Goal: Task Accomplishment & Management: Use online tool/utility

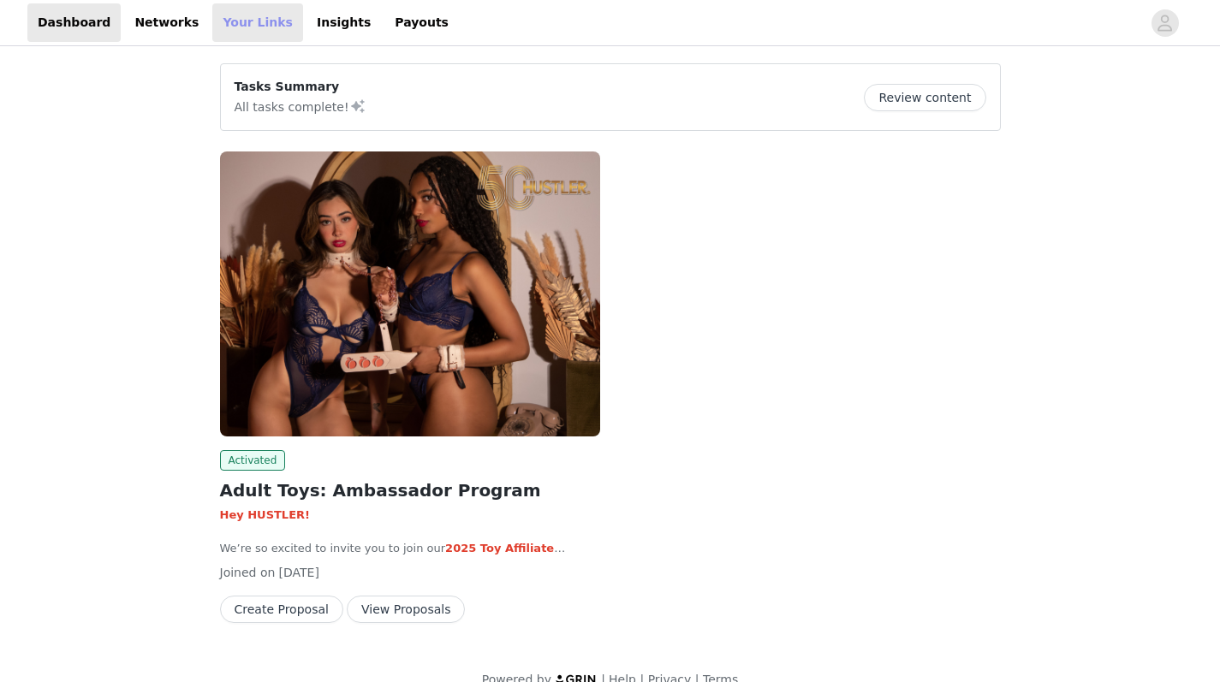
click at [225, 28] on link "Your Links" at bounding box center [257, 22] width 91 height 39
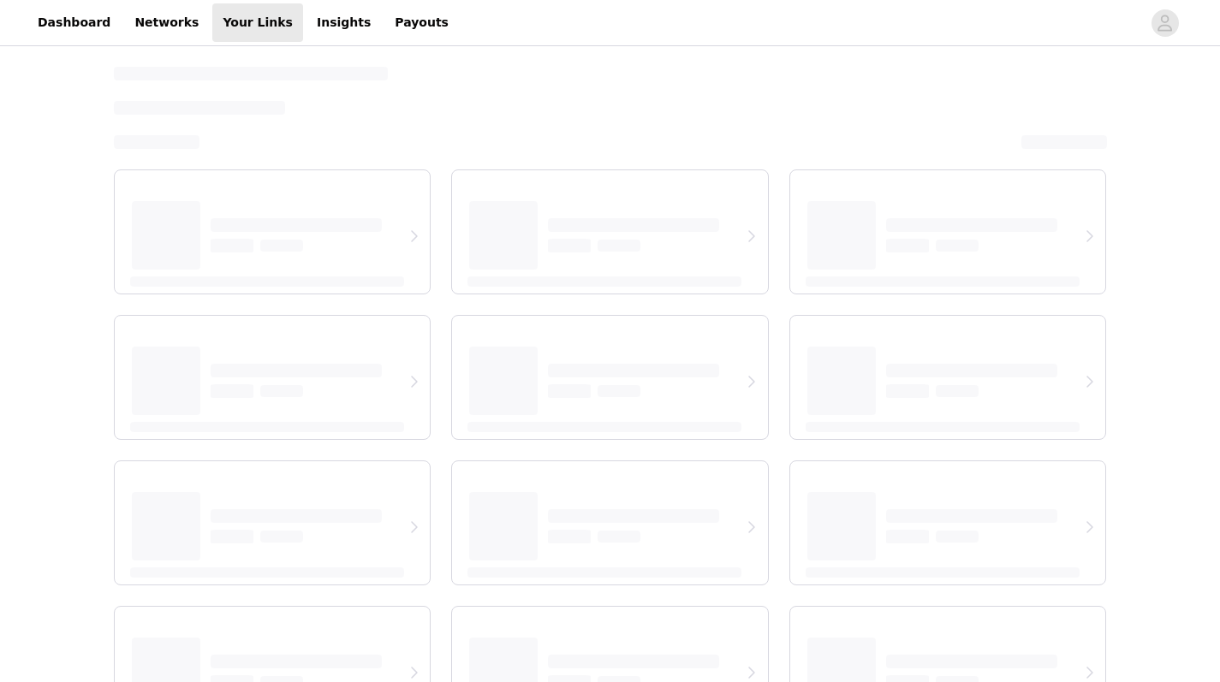
select select "12"
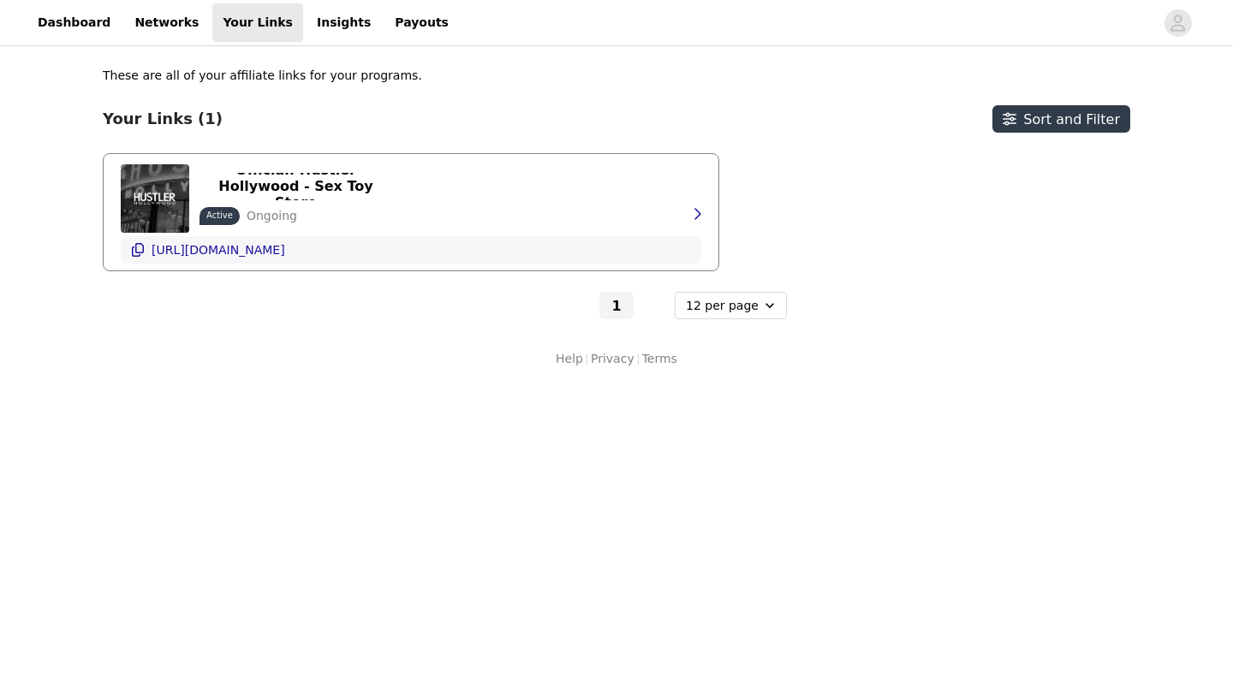
click at [140, 251] on icon "button" at bounding box center [138, 250] width 14 height 14
click at [89, 27] on link "Dashboard" at bounding box center [73, 22] width 93 height 39
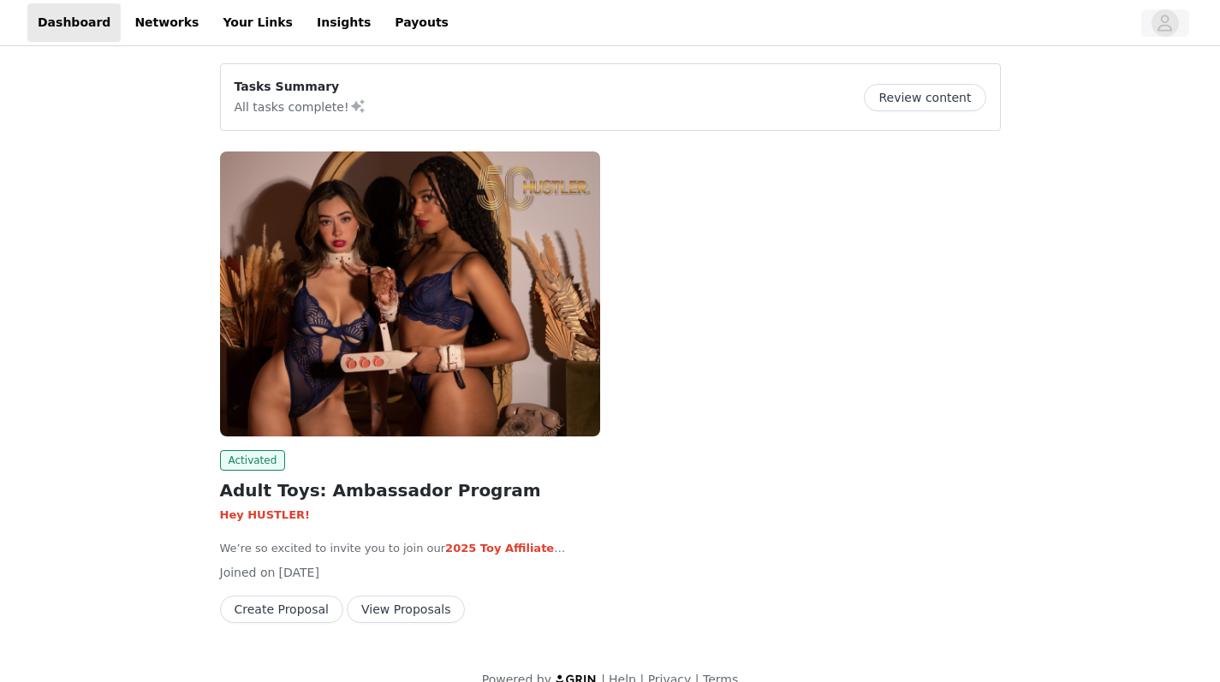
click at [1173, 27] on icon "avatar" at bounding box center [1165, 22] width 16 height 27
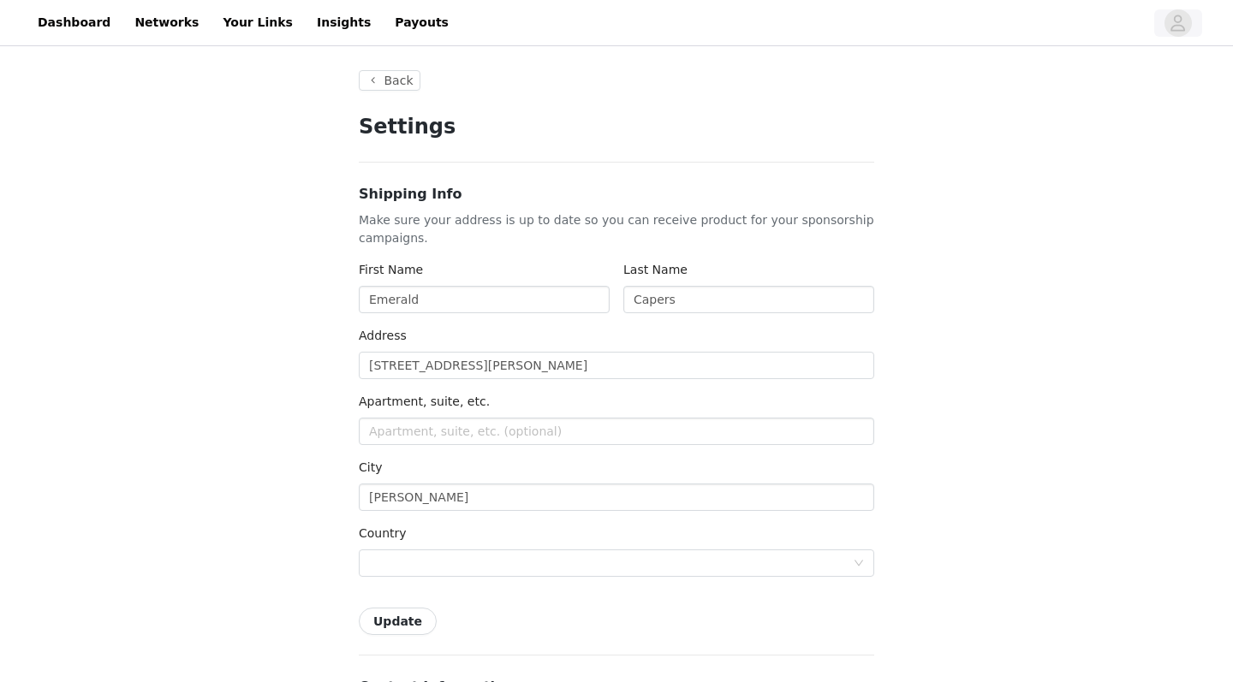
type input "+1 ([GEOGRAPHIC_DATA])"
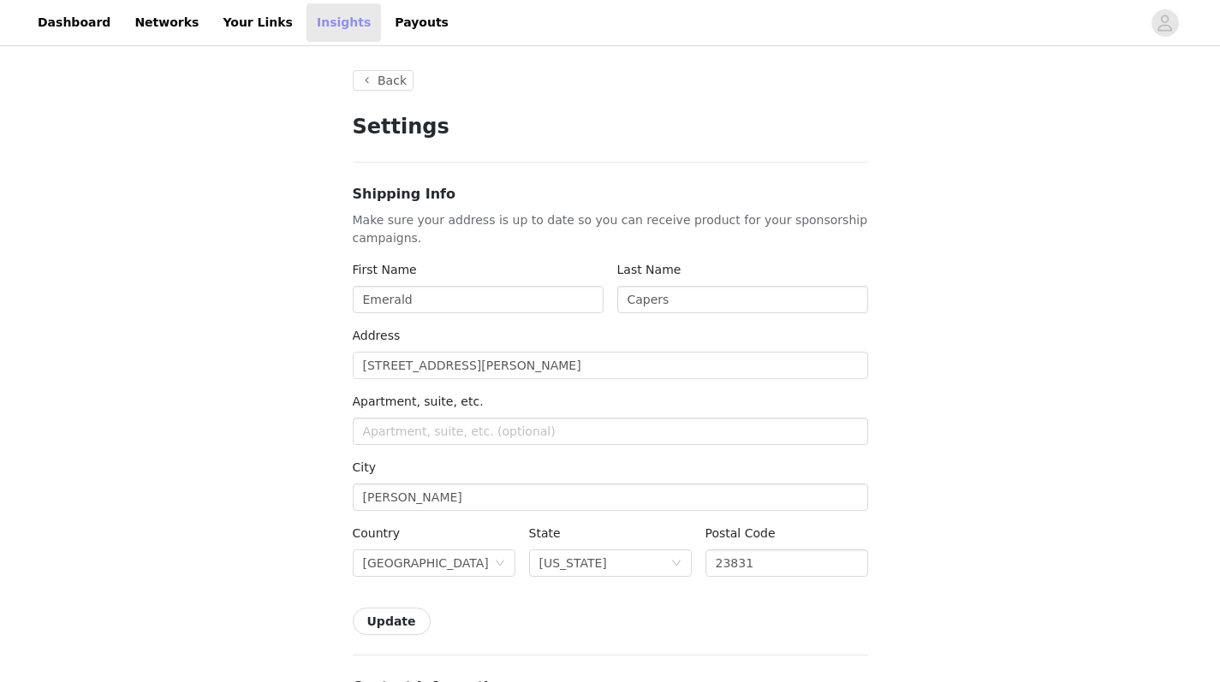
click at [306, 22] on link "Insights" at bounding box center [343, 22] width 74 height 39
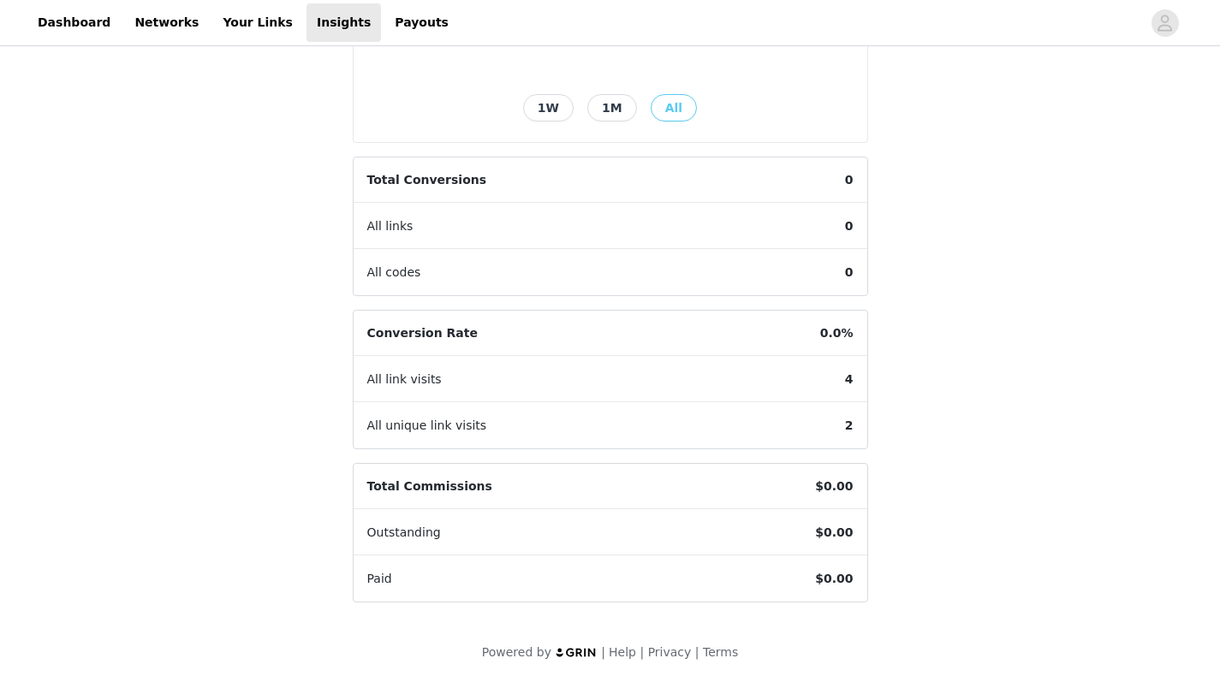
scroll to position [396, 0]
click at [556, 216] on div "All links 0" at bounding box center [611, 227] width 514 height 46
click at [800, 262] on article "Total Conversions 0 All links 0 All codes 0" at bounding box center [610, 227] width 515 height 140
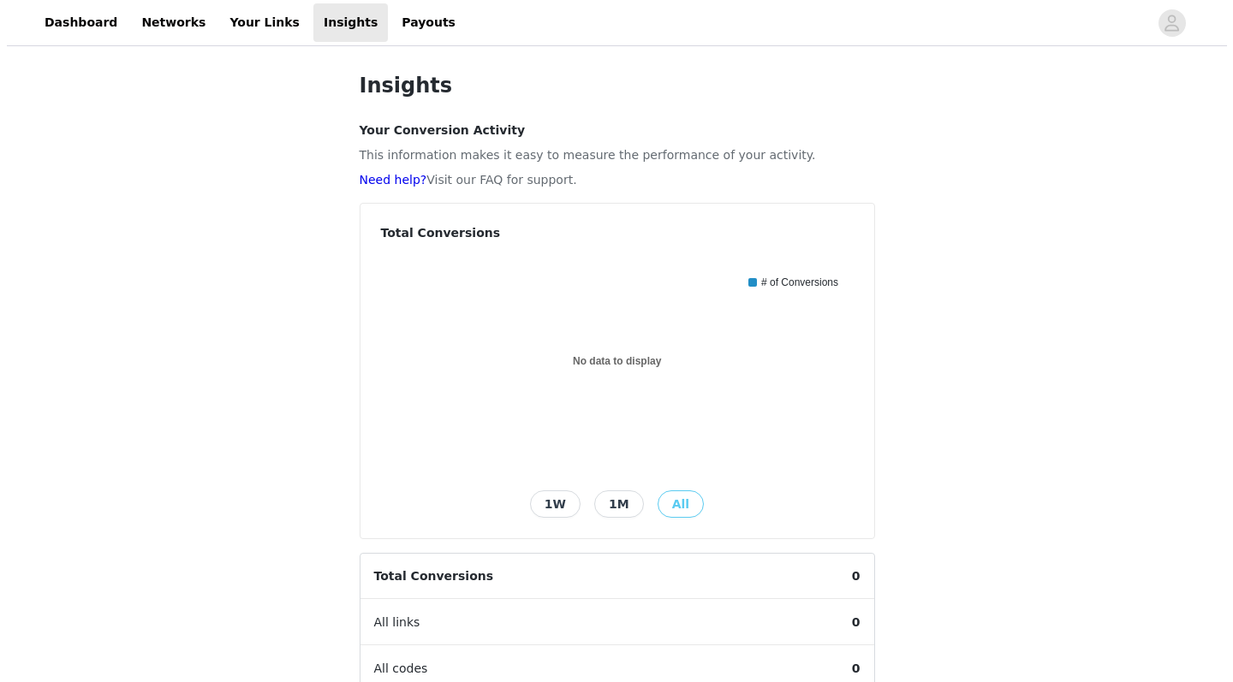
scroll to position [0, 0]
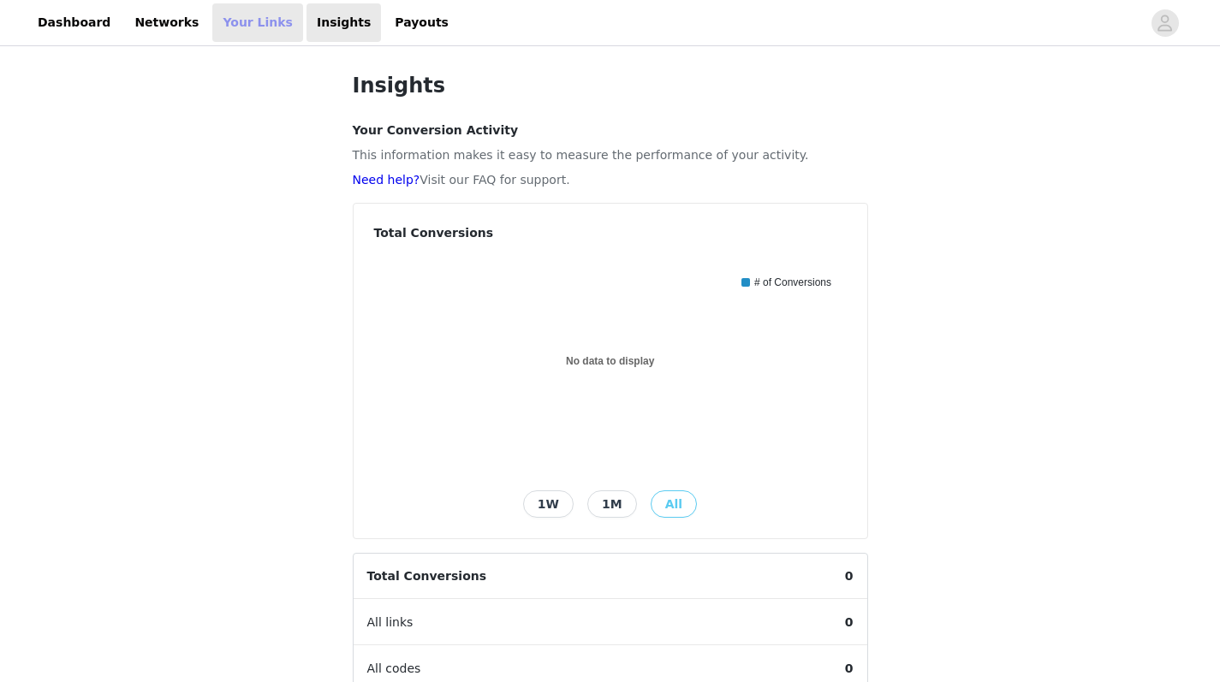
click at [218, 27] on link "Your Links" at bounding box center [257, 22] width 91 height 39
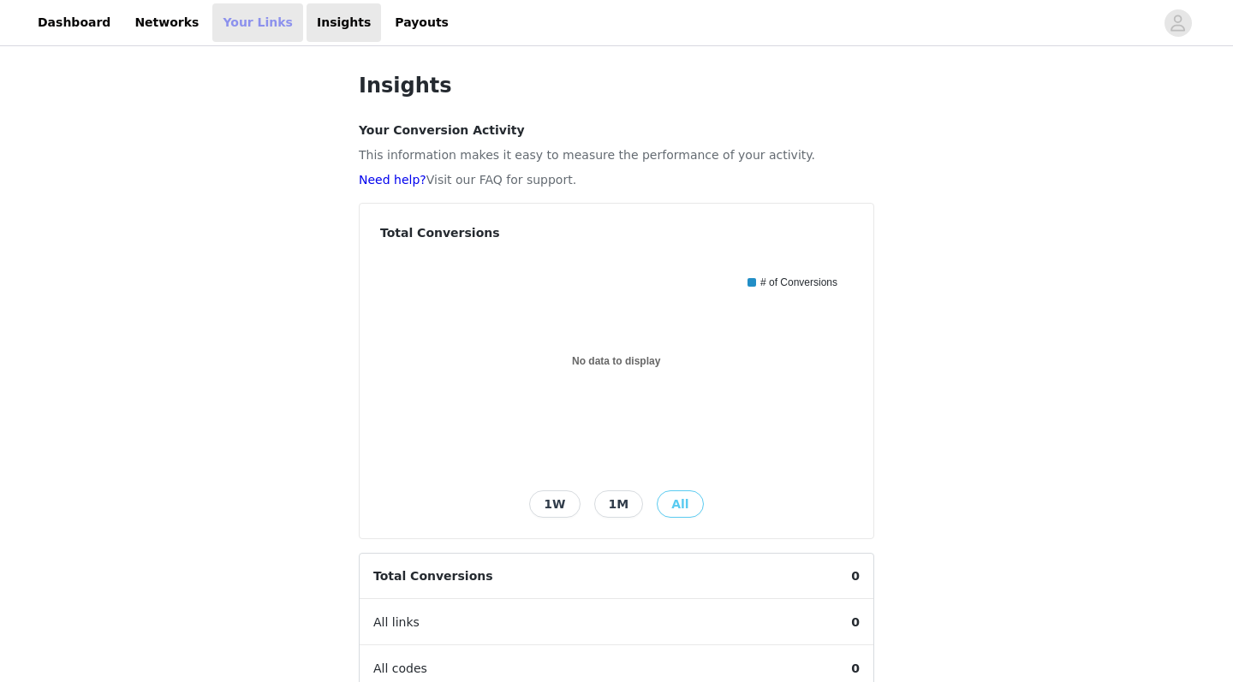
select select "12"
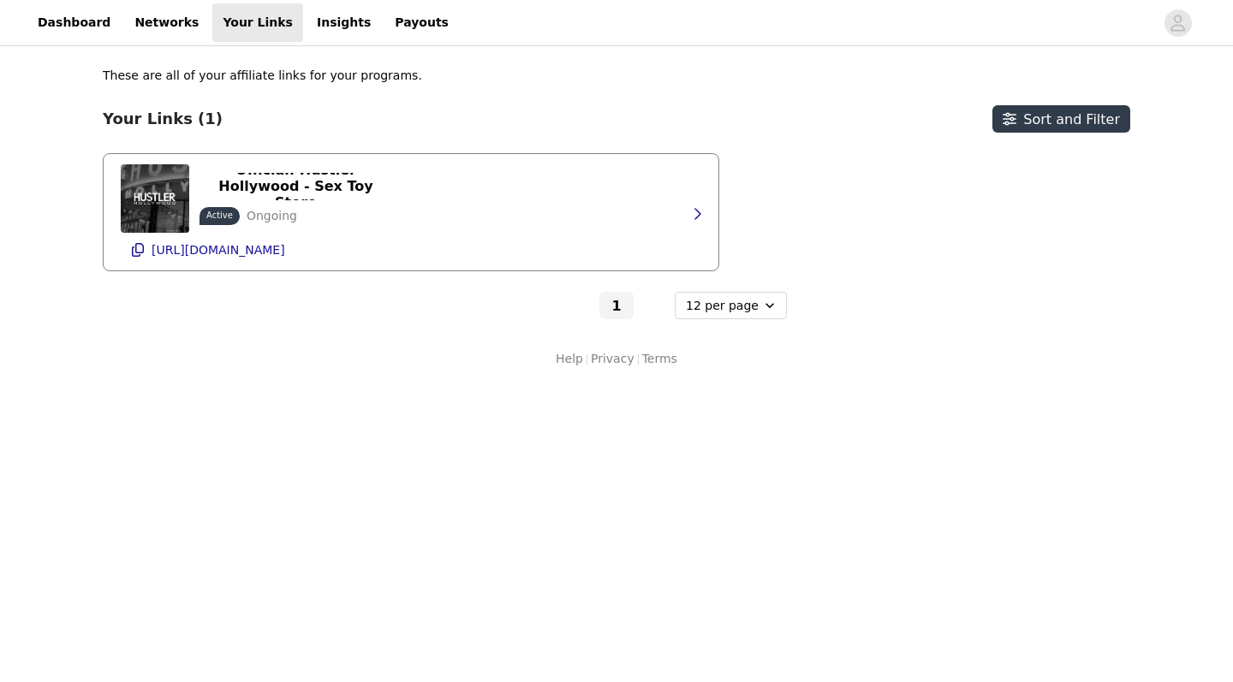
click at [437, 211] on div "Official: Hustler Hollywood - Sex Toy Store Active Ongoing [URL][DOMAIN_NAME]" at bounding box center [411, 212] width 580 height 116
click at [166, 13] on link "Networks" at bounding box center [166, 22] width 85 height 39
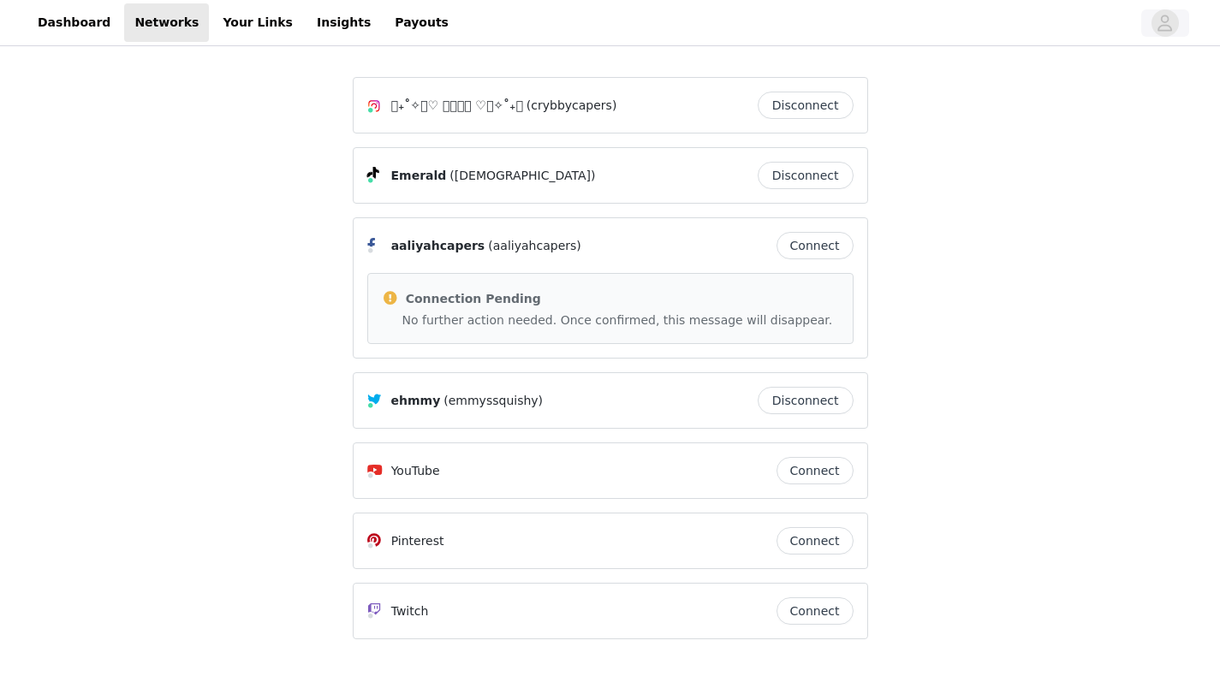
click at [1168, 18] on icon "avatar" at bounding box center [1165, 23] width 15 height 16
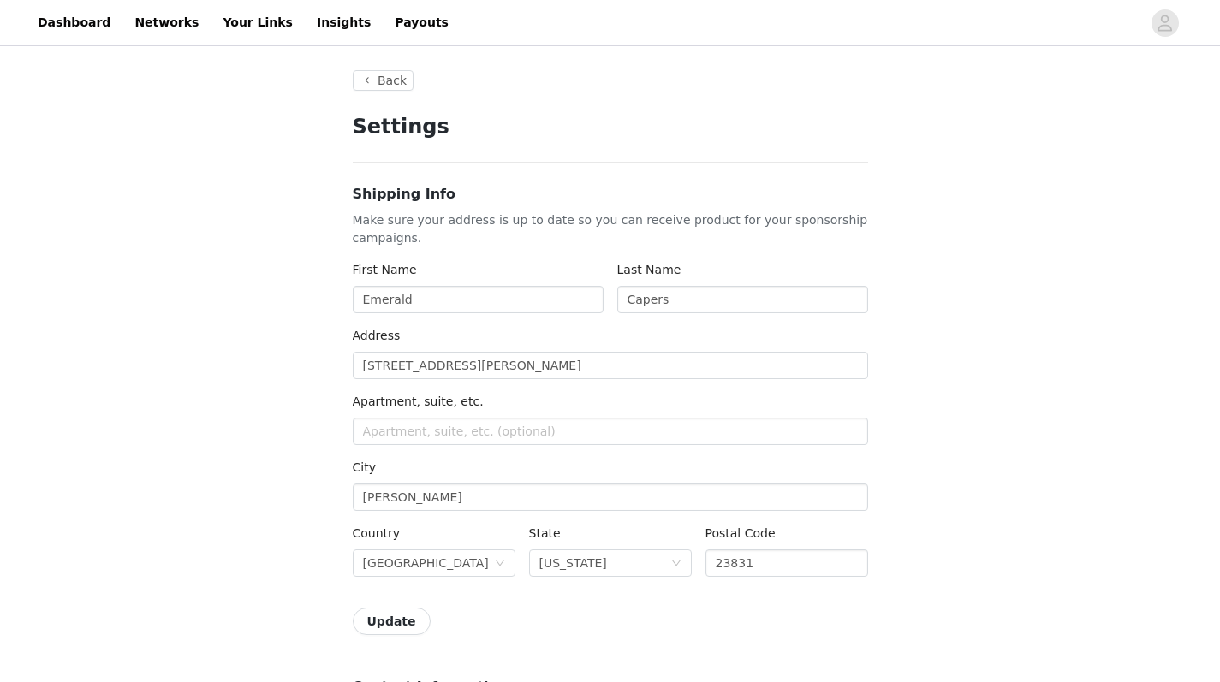
click at [378, 81] on button "Back" at bounding box center [384, 80] width 62 height 21
click at [379, 77] on button "Back" at bounding box center [384, 80] width 62 height 21
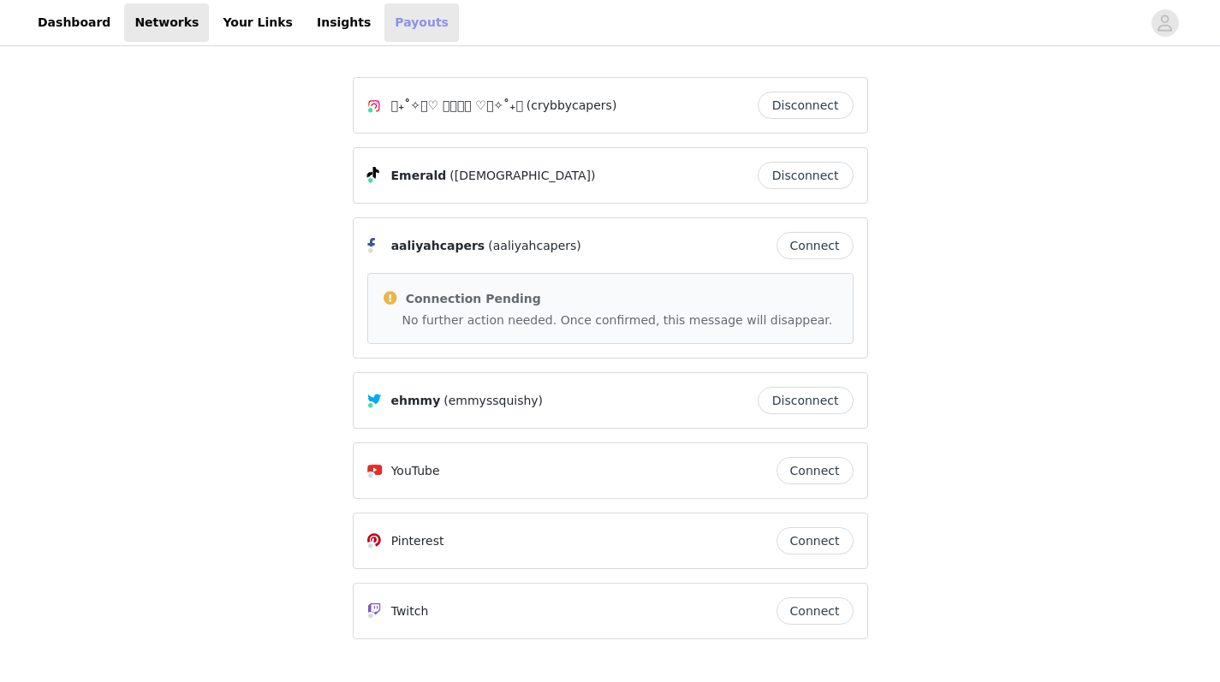
click at [384, 26] on link "Payouts" at bounding box center [421, 22] width 74 height 39
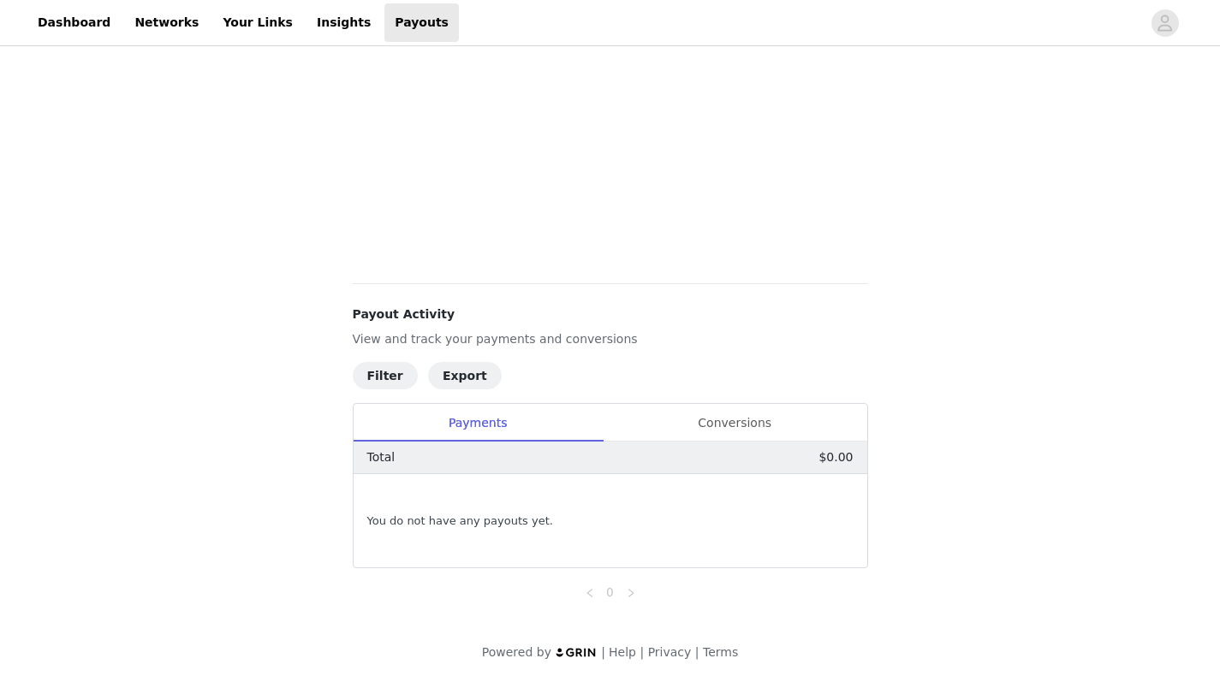
scroll to position [424, 0]
click at [727, 419] on div "Conversions" at bounding box center [735, 423] width 265 height 39
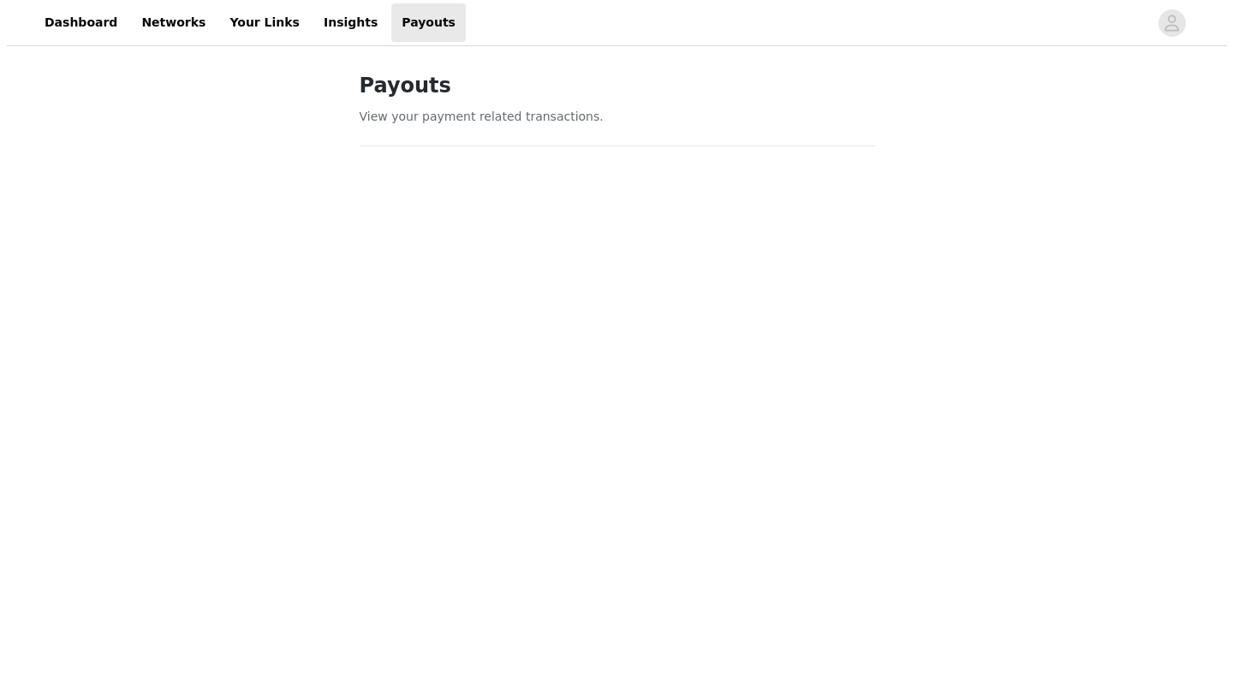
scroll to position [0, 0]
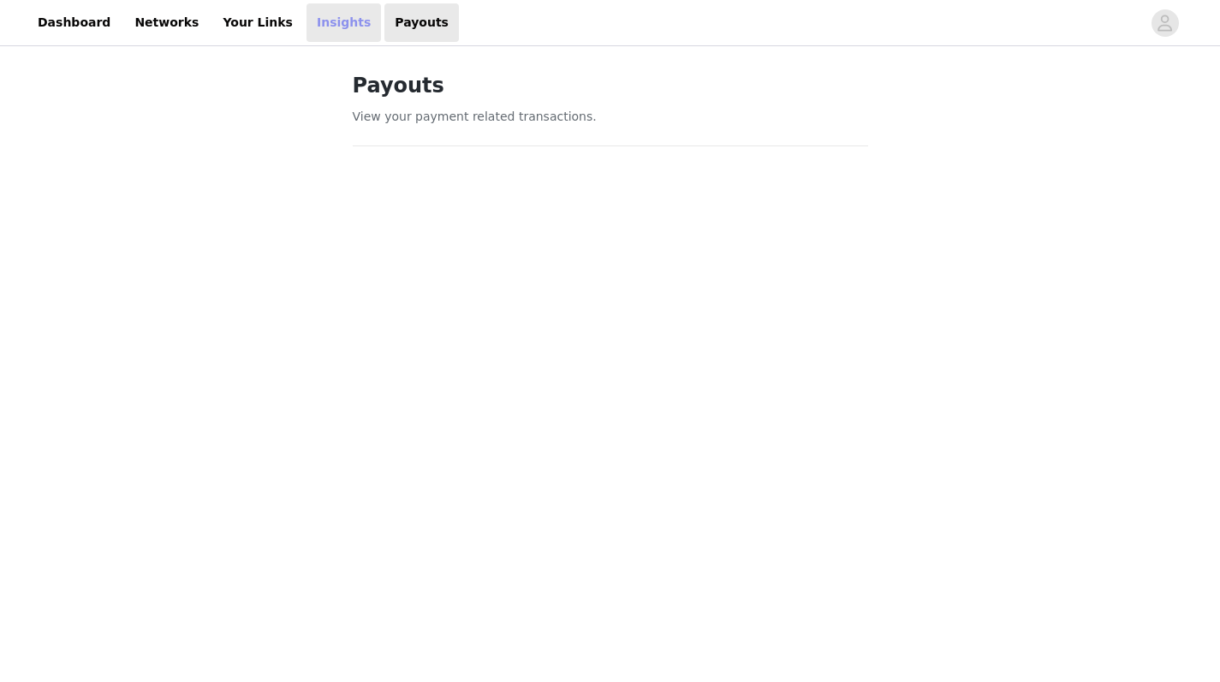
click at [317, 24] on link "Insights" at bounding box center [343, 22] width 74 height 39
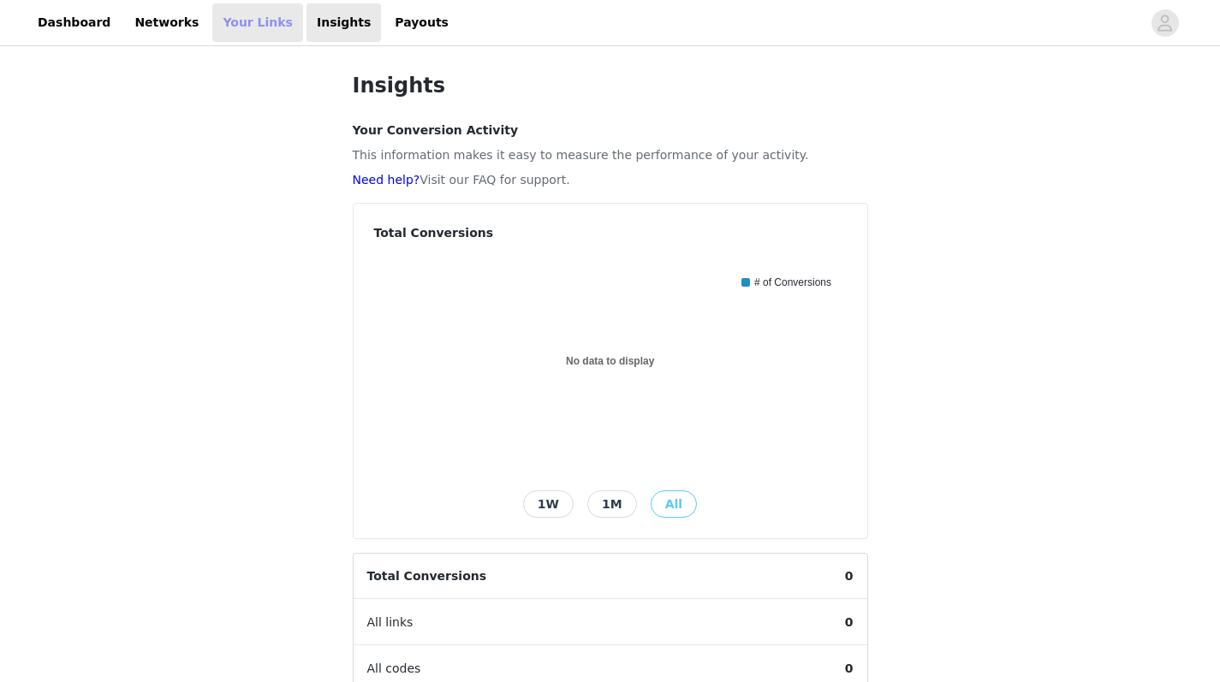
click at [241, 16] on link "Your Links" at bounding box center [257, 22] width 91 height 39
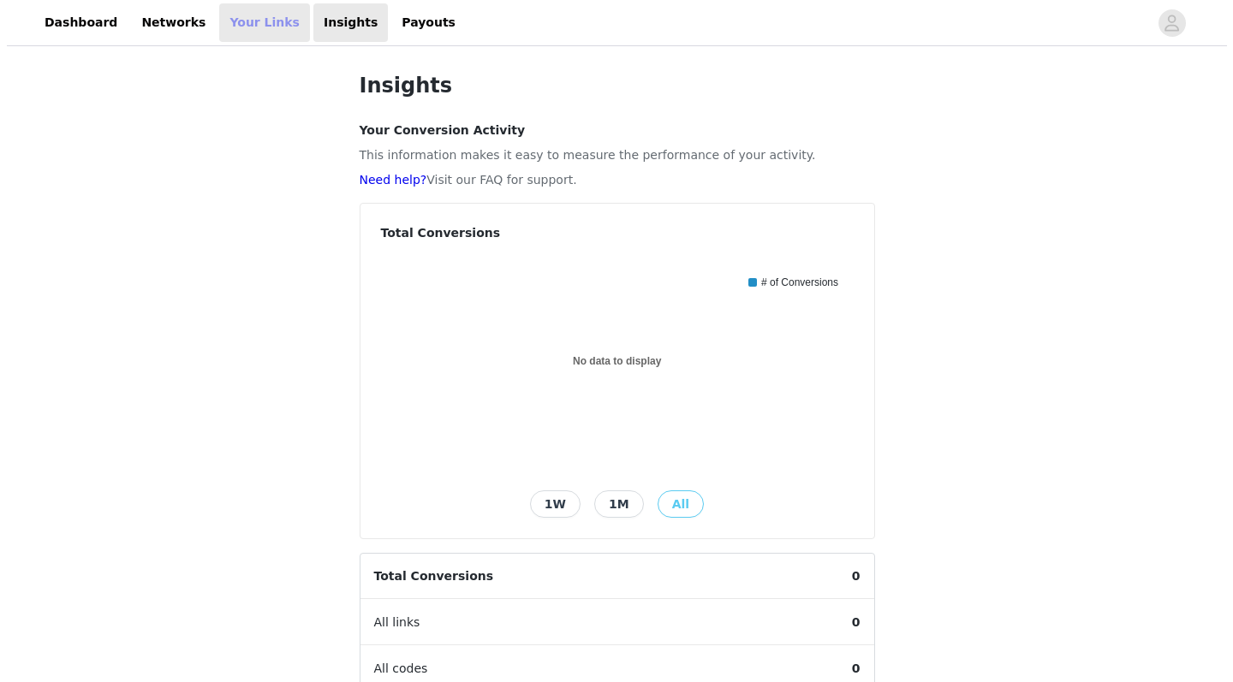
select select "12"
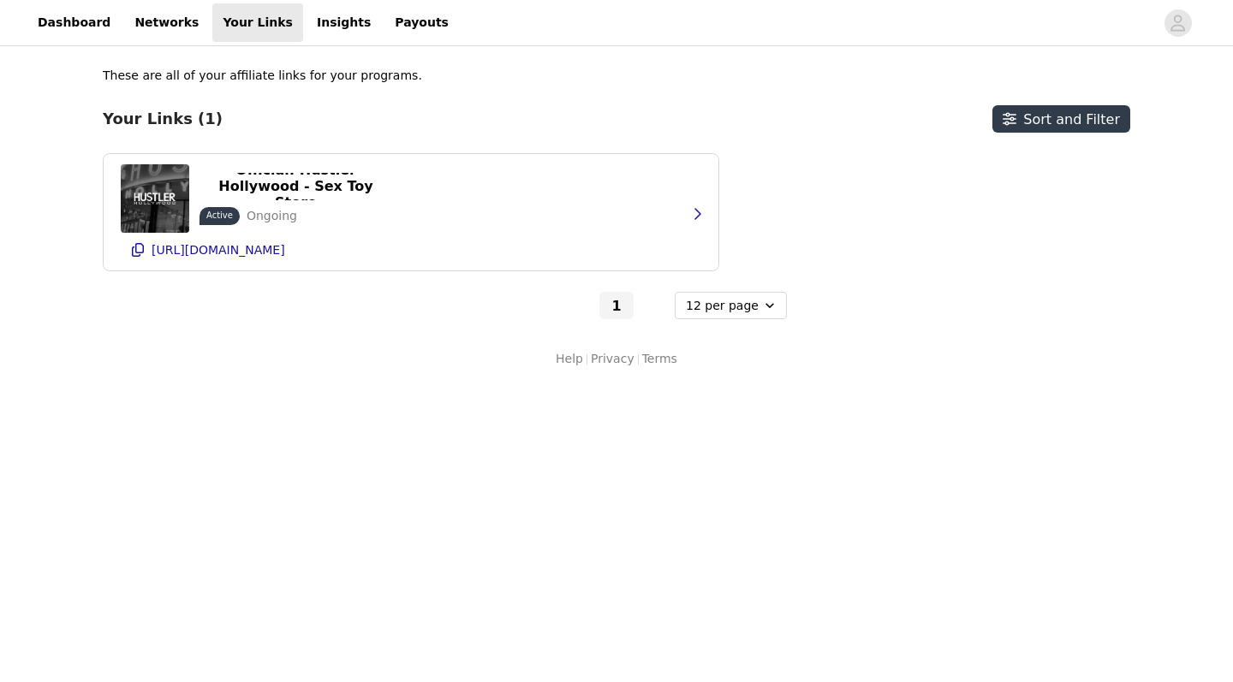
click at [152, 116] on h3 "Your Links (1)" at bounding box center [163, 119] width 120 height 19
click at [285, 251] on p "[URL][DOMAIN_NAME]" at bounding box center [219, 250] width 134 height 14
click at [285, 196] on p "Official: Hustler Hollywood - Sex Toy Store" at bounding box center [296, 186] width 172 height 49
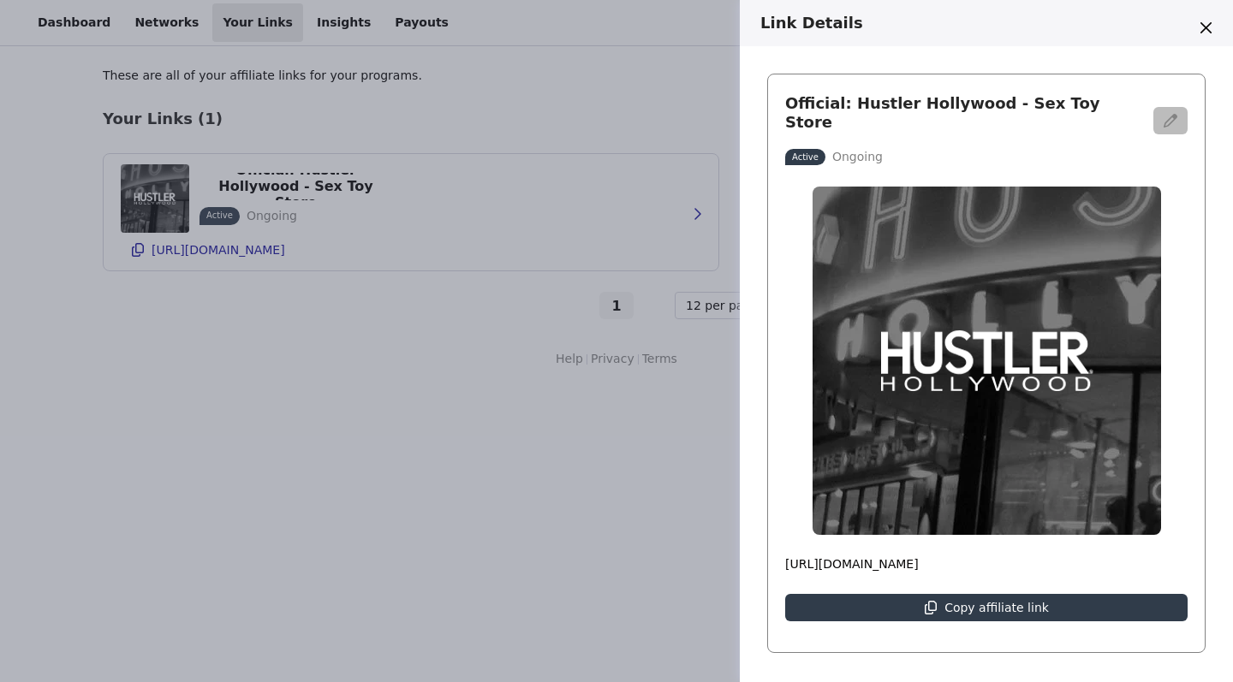
click at [1163, 116] on icon "button" at bounding box center [1170, 121] width 14 height 14
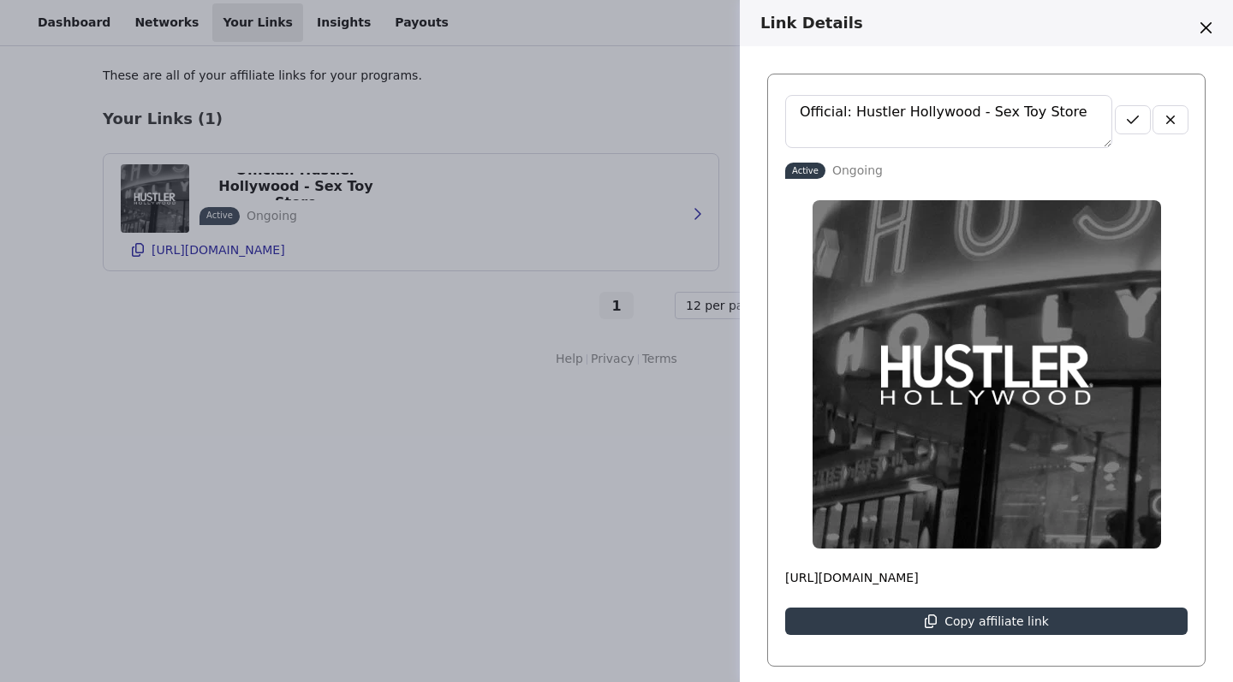
click at [608, 71] on div "Link Details Official: Hustler Hollywood - Sex Toy Store Active Ongoing [URL][D…" at bounding box center [616, 341] width 1233 height 682
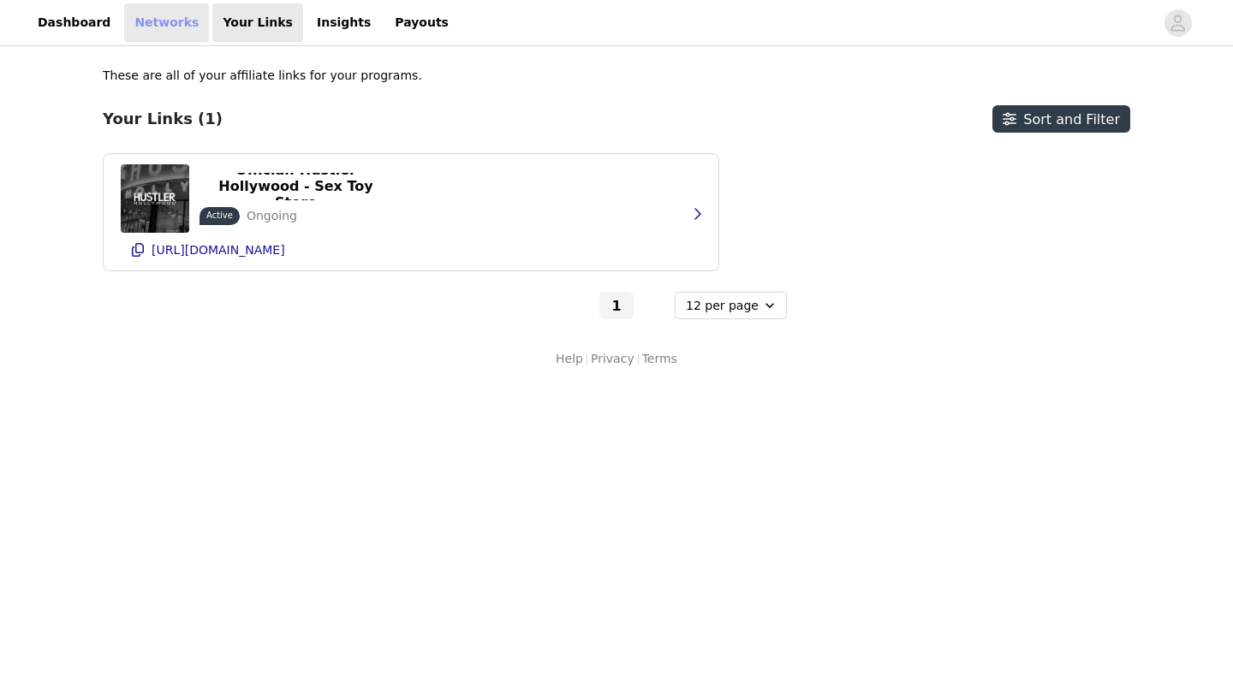
click at [163, 24] on link "Networks" at bounding box center [166, 22] width 85 height 39
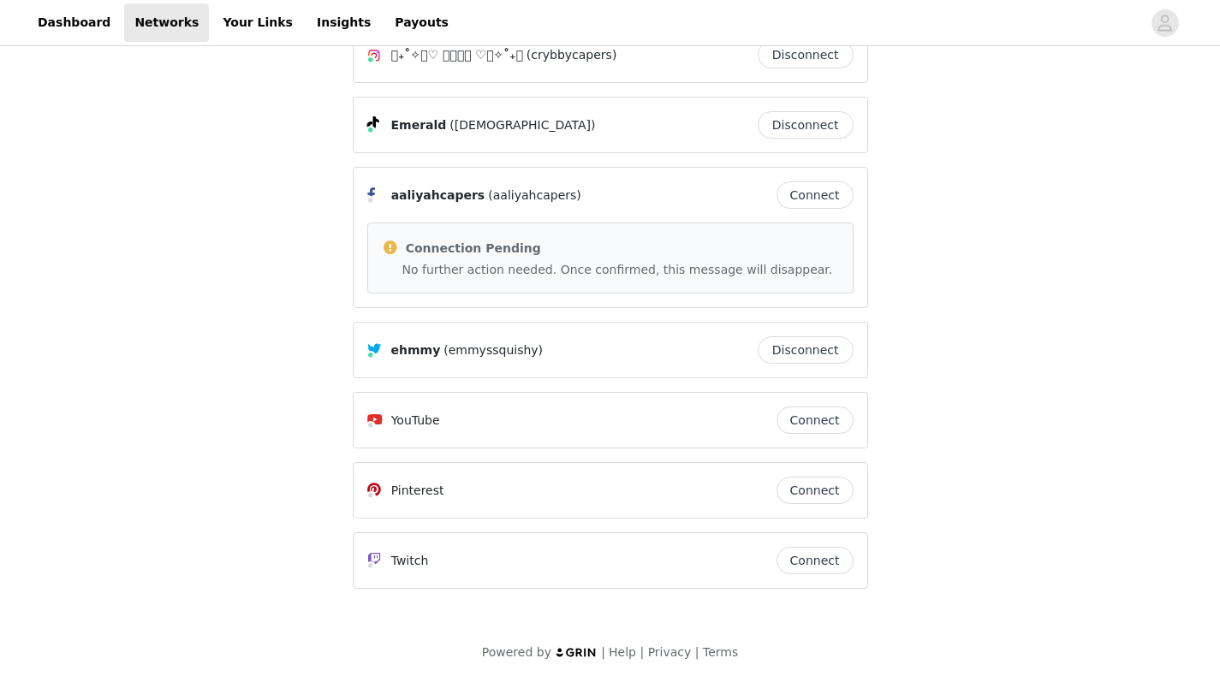
scroll to position [51, 0]
click at [96, 37] on link "Dashboard" at bounding box center [73, 22] width 93 height 39
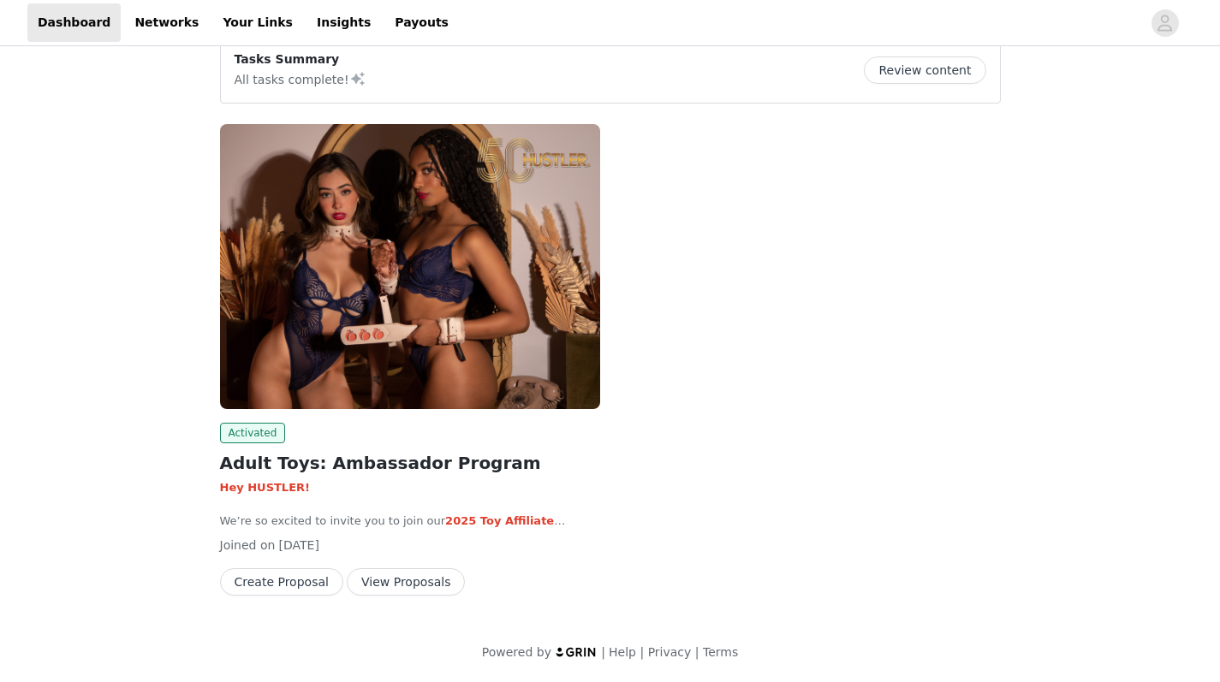
scroll to position [26, 0]
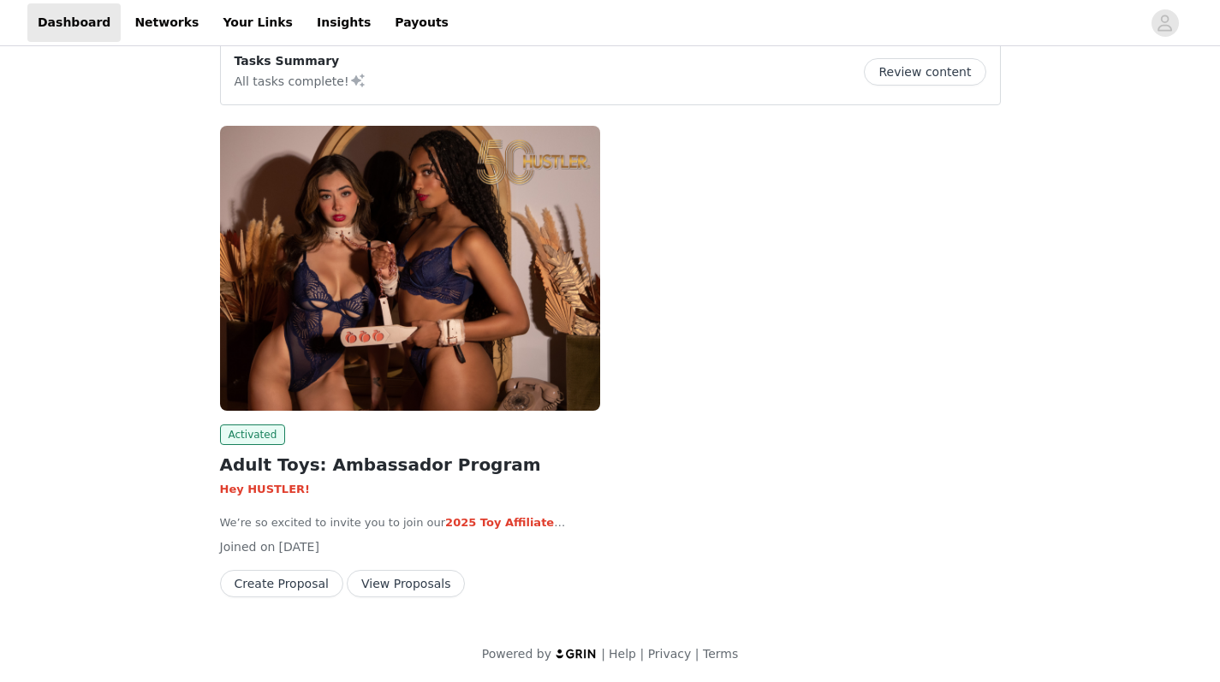
click at [389, 590] on button "View Proposals" at bounding box center [406, 583] width 118 height 27
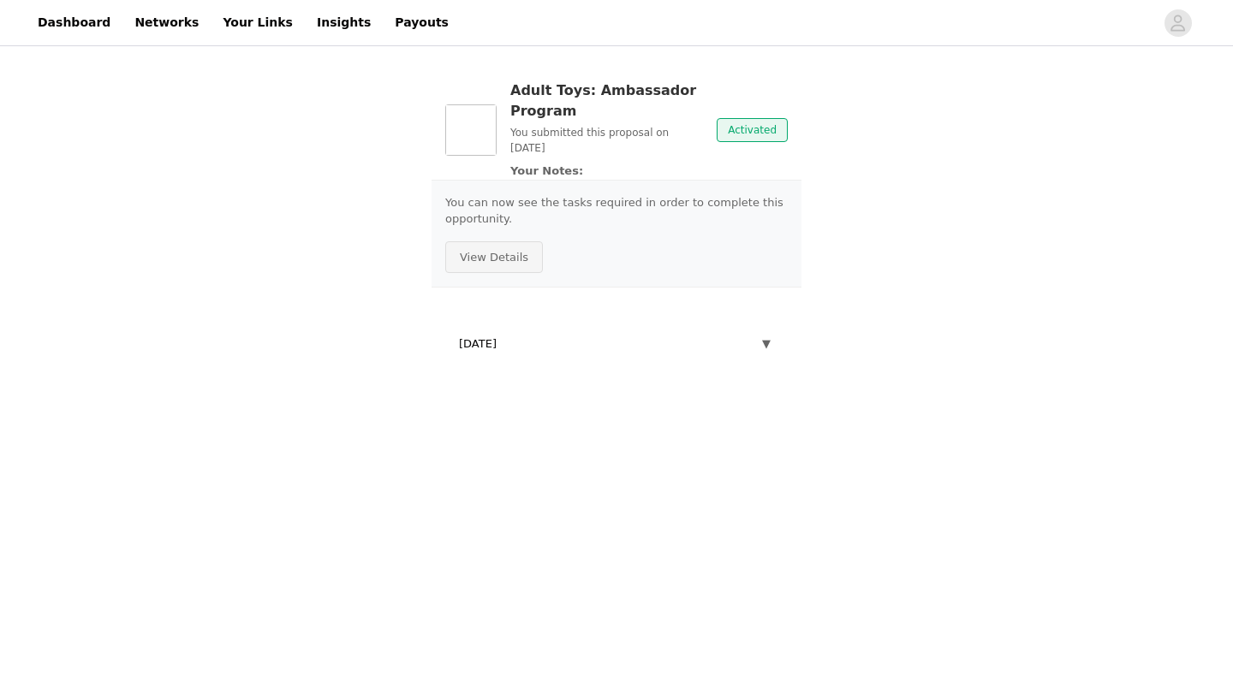
click at [504, 257] on button "View Details" at bounding box center [494, 257] width 98 height 33
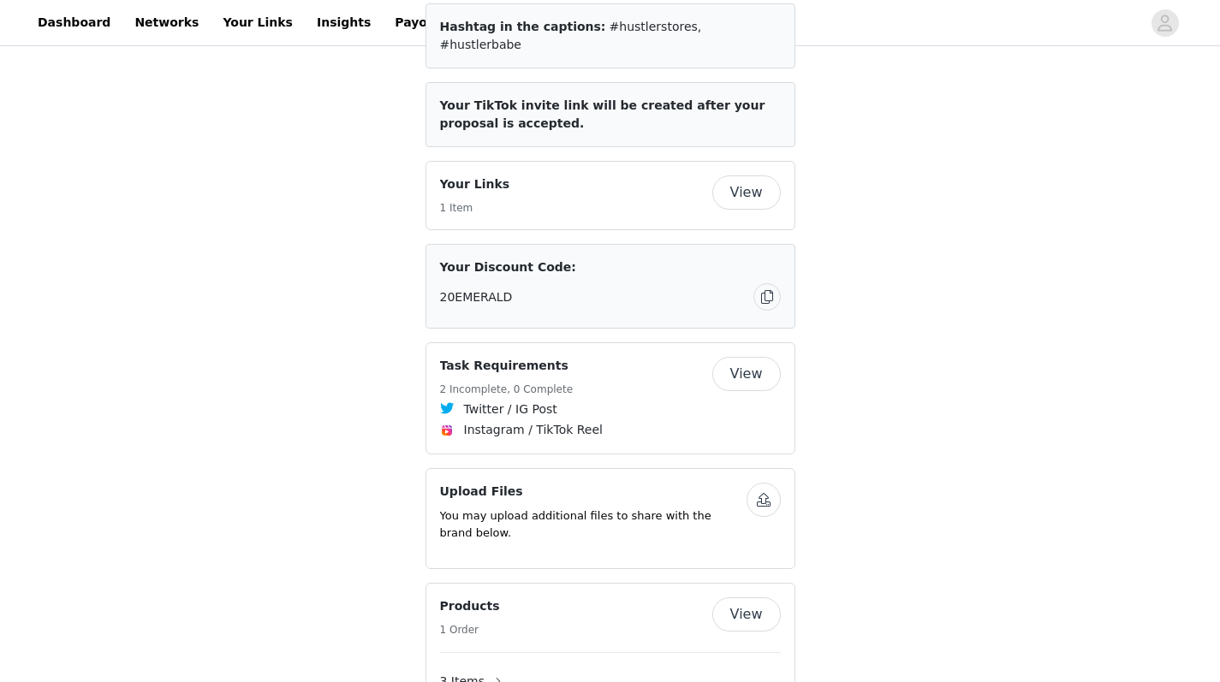
scroll to position [830, 0]
click at [766, 283] on button "button" at bounding box center [766, 296] width 27 height 27
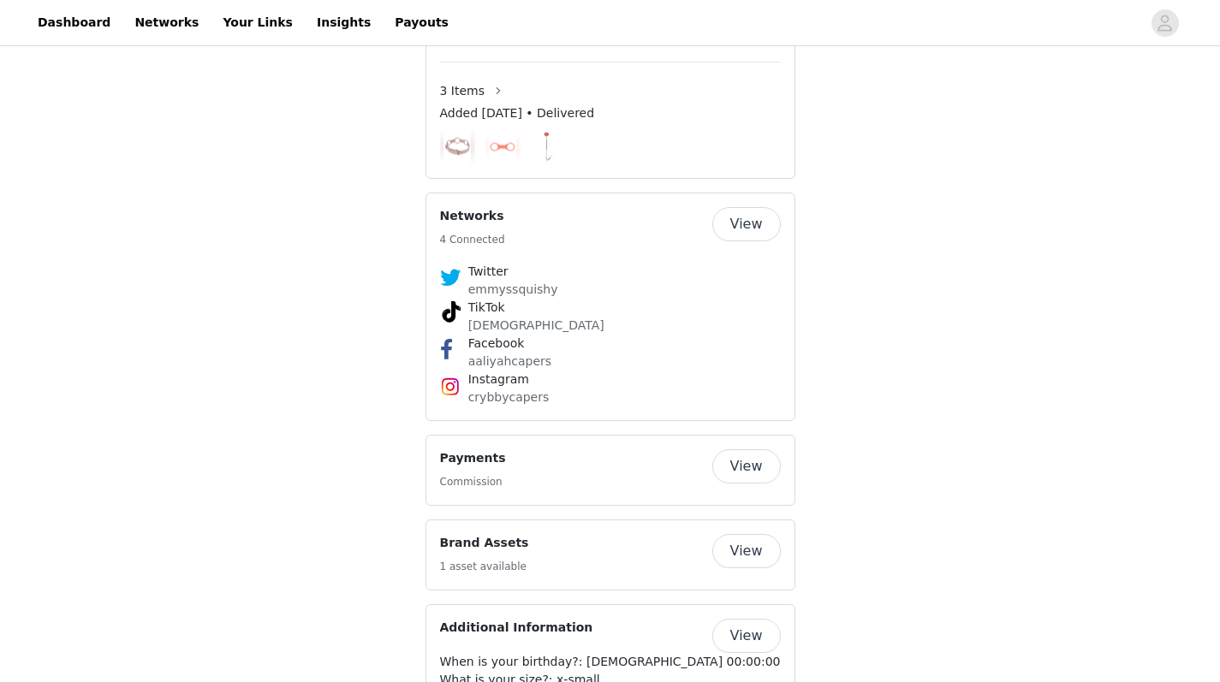
scroll to position [1414, 0]
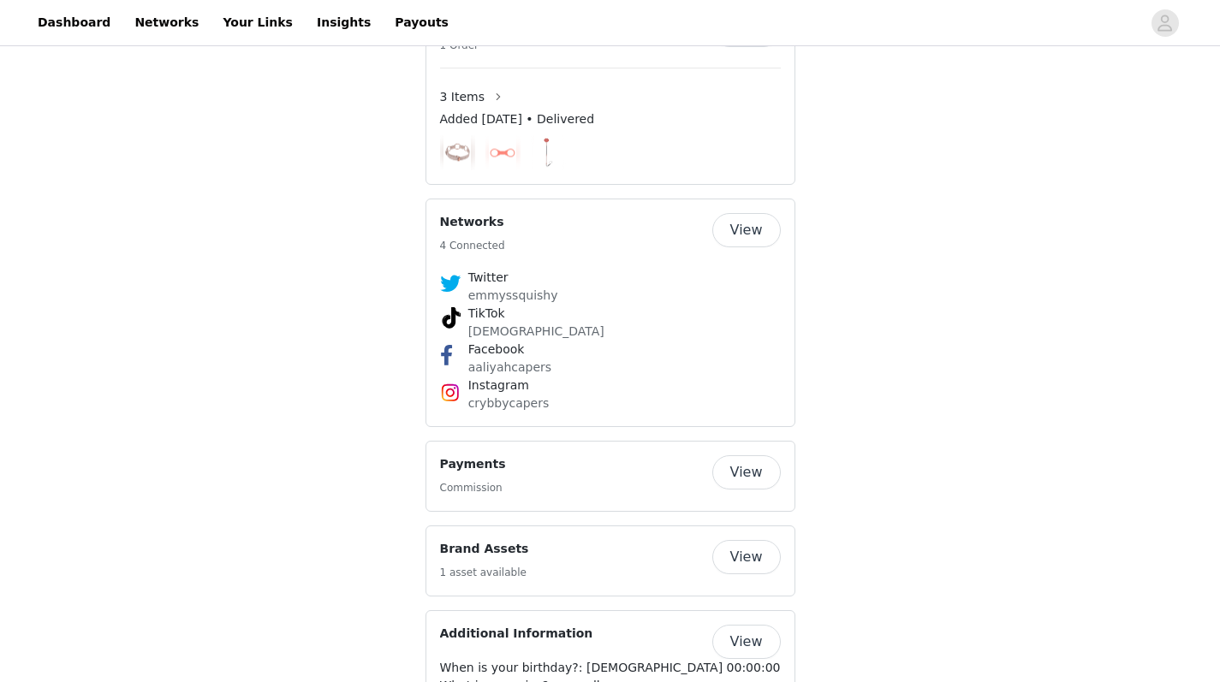
click at [744, 540] on button "View" at bounding box center [746, 557] width 68 height 34
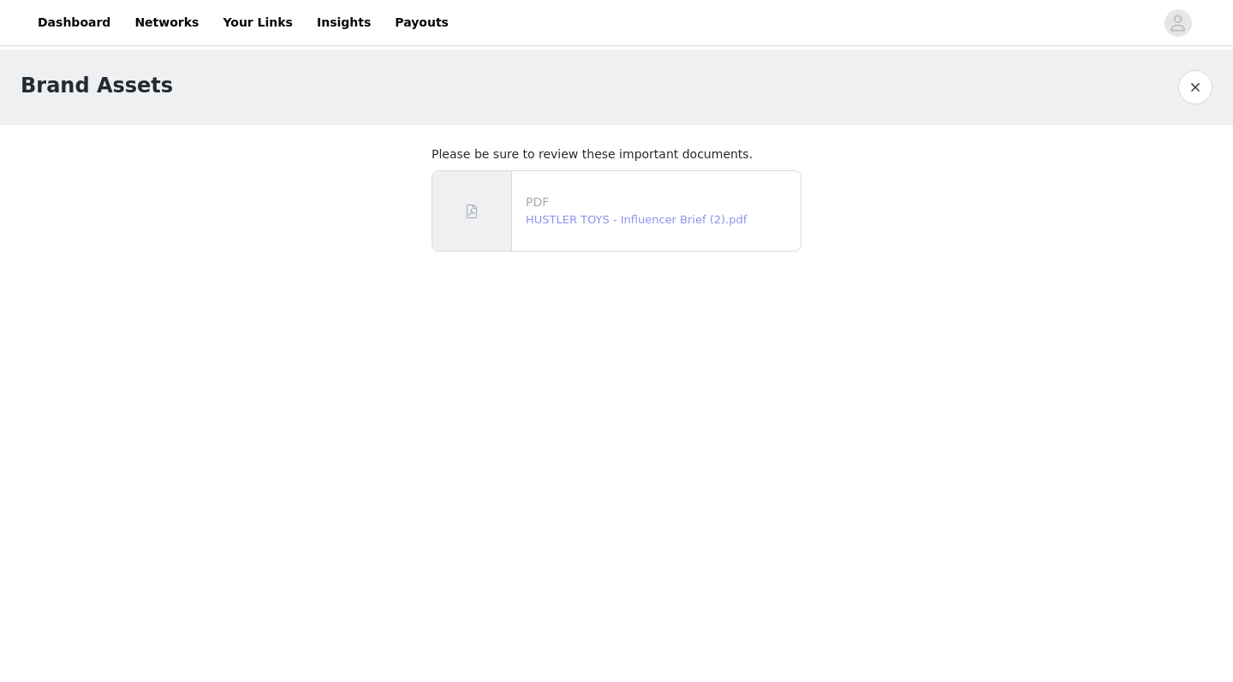
click at [698, 218] on link "HUSTLER TOYS - Influencer Brief (2).pdf" at bounding box center [636, 219] width 221 height 13
click at [231, 31] on link "Your Links" at bounding box center [257, 22] width 91 height 39
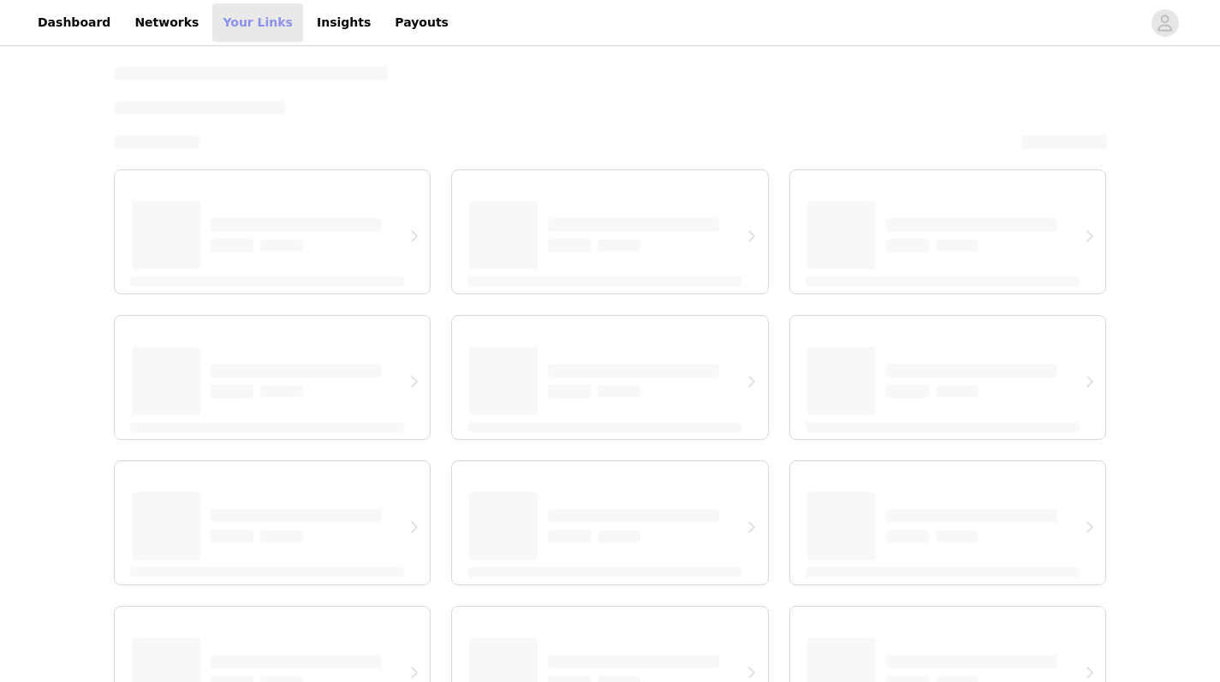
click at [229, 26] on link "Your Links" at bounding box center [257, 22] width 91 height 39
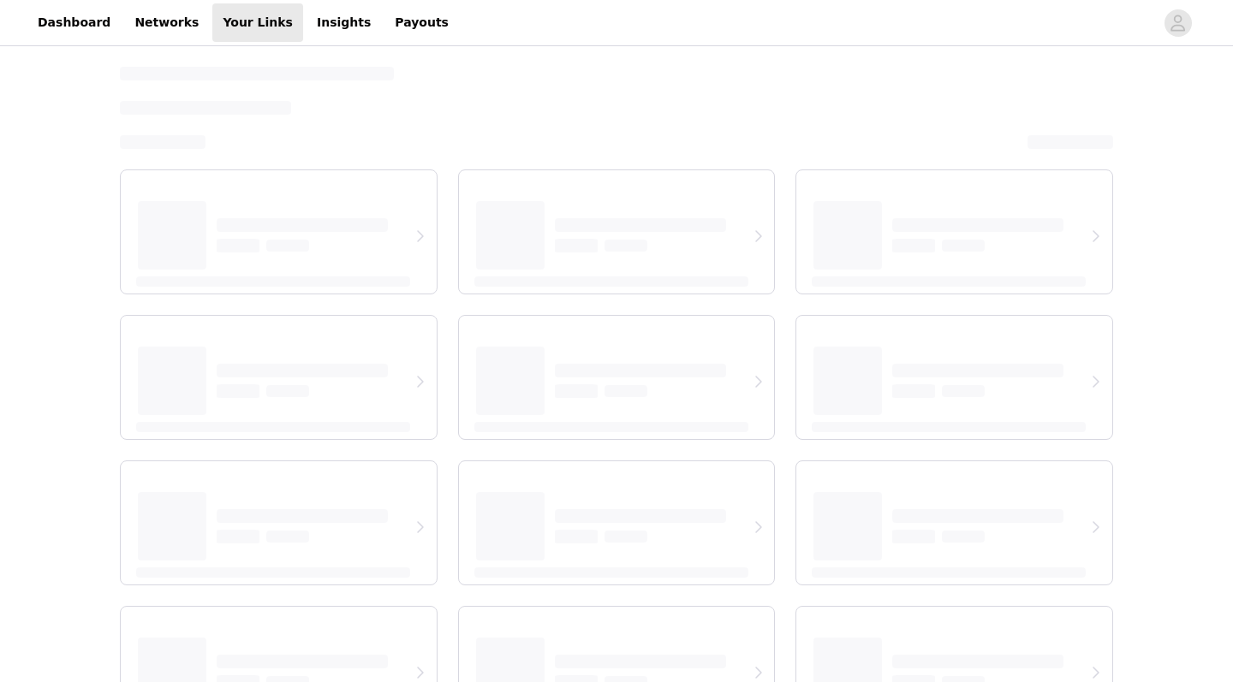
select select "12"
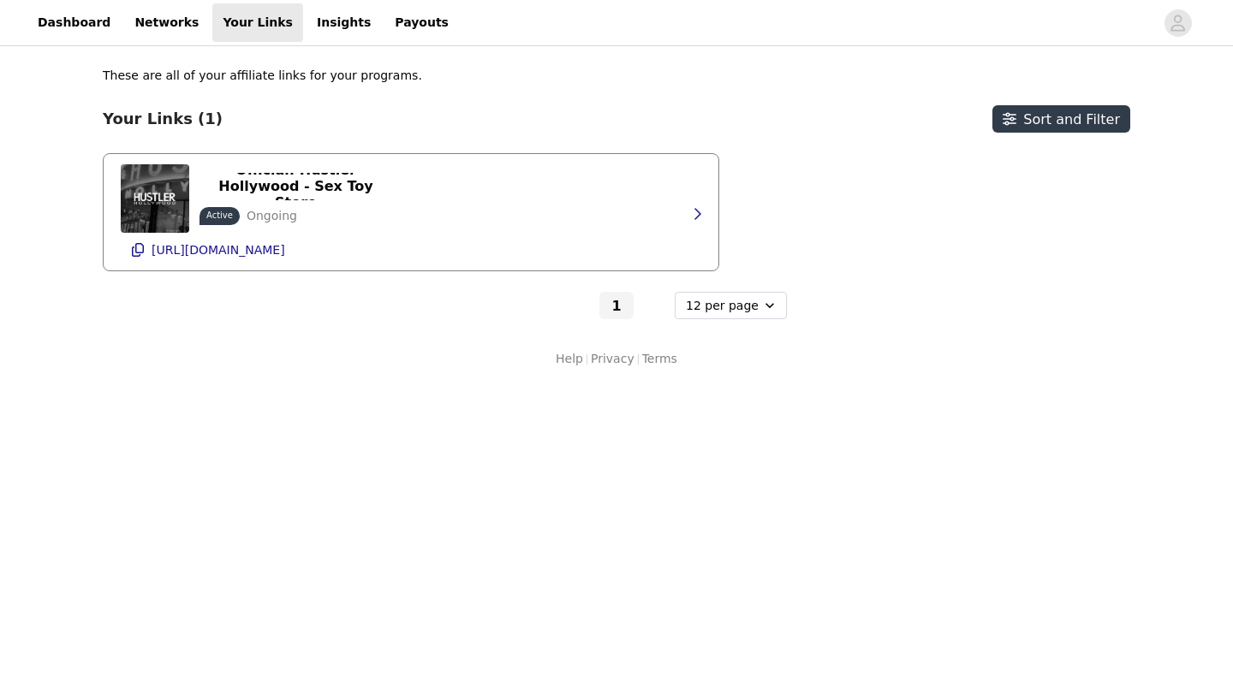
click at [154, 192] on img at bounding box center [155, 198] width 68 height 68
click at [317, 195] on p "Official: Hustler Hollywood - Sex Toy Store" at bounding box center [296, 186] width 172 height 49
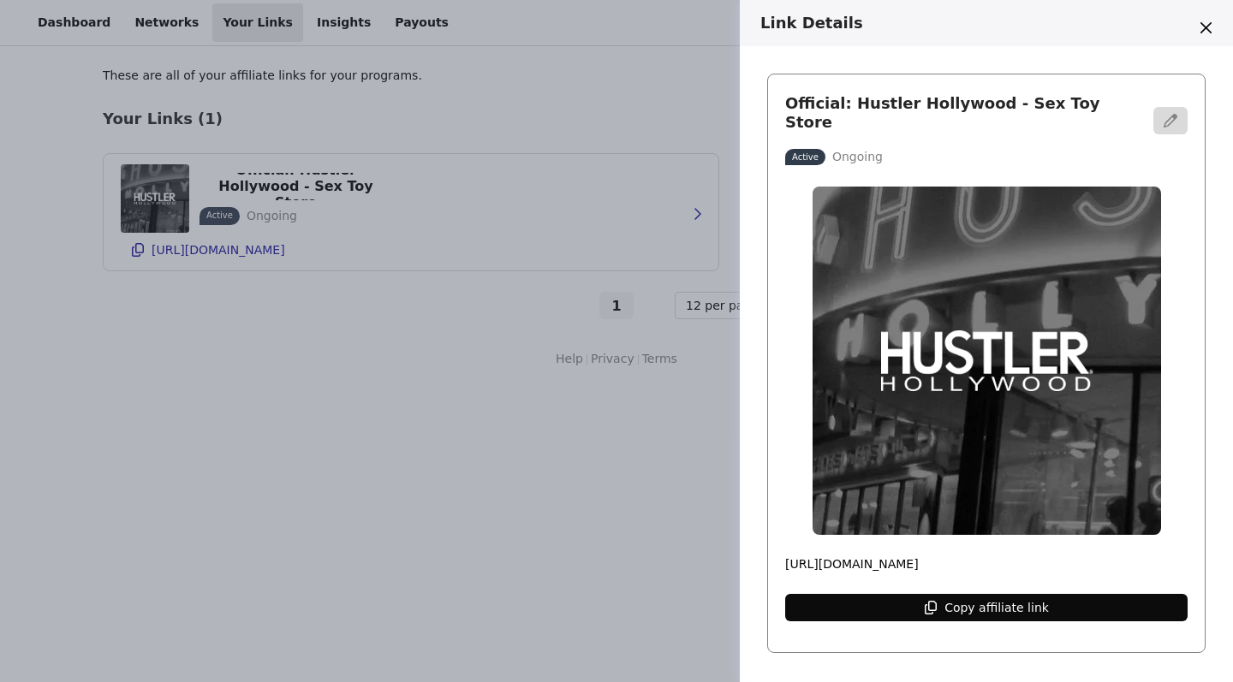
click at [1036, 594] on div "Copy affiliate link" at bounding box center [996, 607] width 104 height 27
